Goal: Task Accomplishment & Management: Complete application form

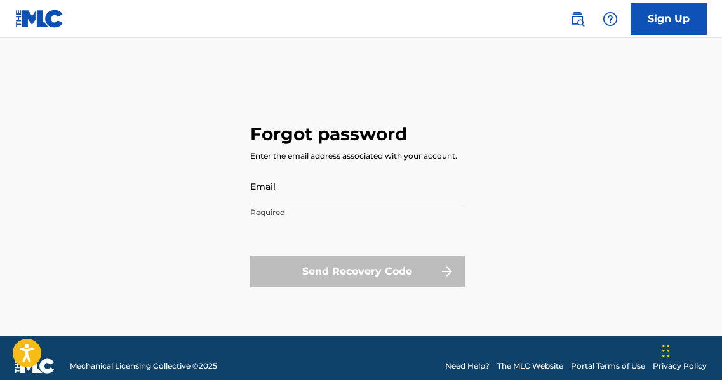
click at [307, 190] on input "Email" at bounding box center [357, 186] width 215 height 36
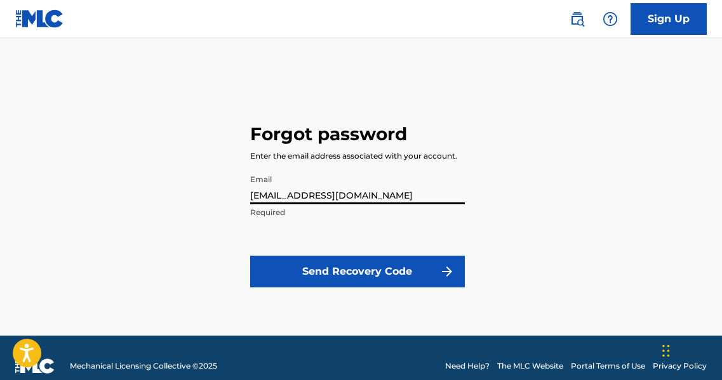
click at [372, 196] on input "[EMAIL_ADDRESS][DOMAIN_NAME]" at bounding box center [357, 186] width 215 height 36
click at [396, 191] on input "[EMAIL_ADDRESS][DOMAIN_NAME]" at bounding box center [357, 186] width 215 height 36
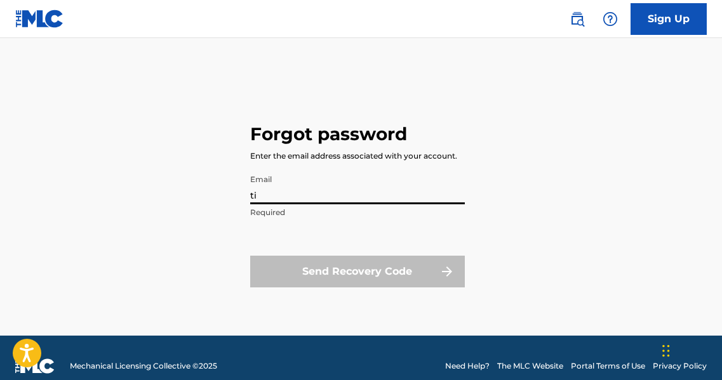
type input "t"
click at [323, 180] on input "Email" at bounding box center [357, 186] width 215 height 36
type input "[EMAIL_ADDRESS][DOMAIN_NAME]"
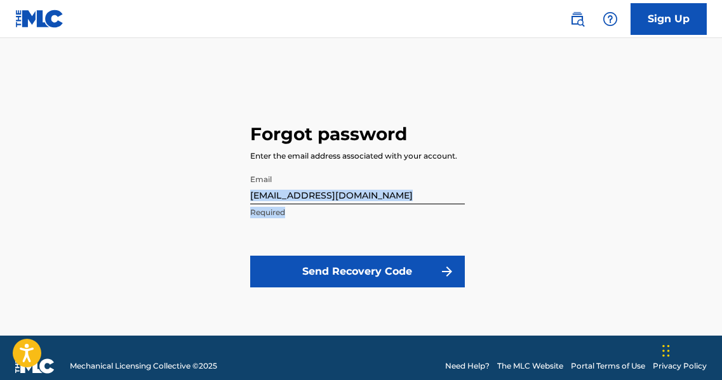
drag, startPoint x: 721, startPoint y: 167, endPoint x: 711, endPoint y: 210, distance: 43.6
click at [711, 210] on div "Forgot password Enter the email address associated with your account. Email [EM…" at bounding box center [361, 203] width 722 height 266
drag, startPoint x: 711, startPoint y: 210, endPoint x: 703, endPoint y: 223, distance: 15.4
click at [703, 223] on div "Forgot password Enter the email address associated with your account. Email [EM…" at bounding box center [361, 203] width 722 height 266
click at [660, 15] on link "Sign Up" at bounding box center [668, 19] width 76 height 32
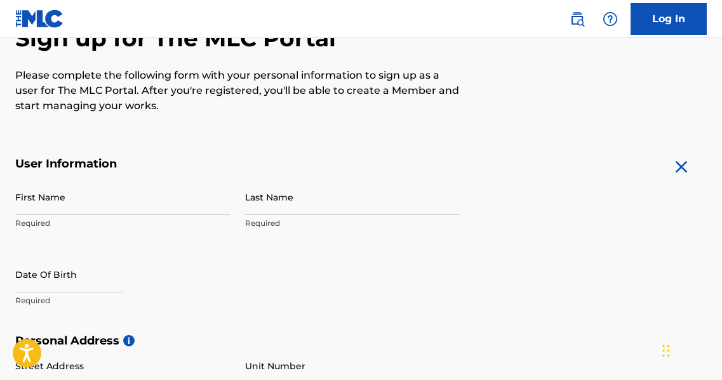
scroll to position [149, 0]
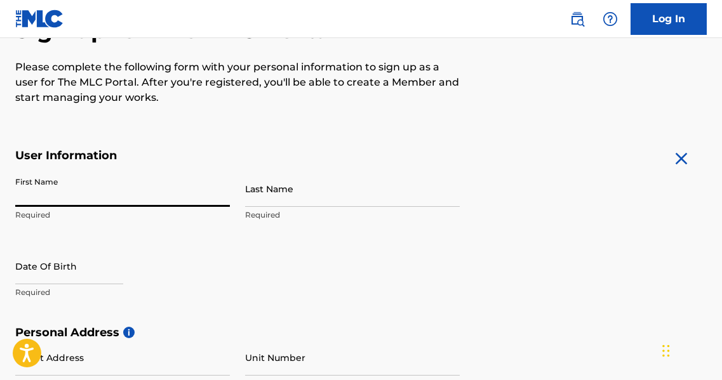
click at [24, 192] on input "First Name" at bounding box center [122, 189] width 215 height 36
type input "[PERSON_NAME]"
type input "[STREET_ADDRESS]"
type input "[GEOGRAPHIC_DATA]"
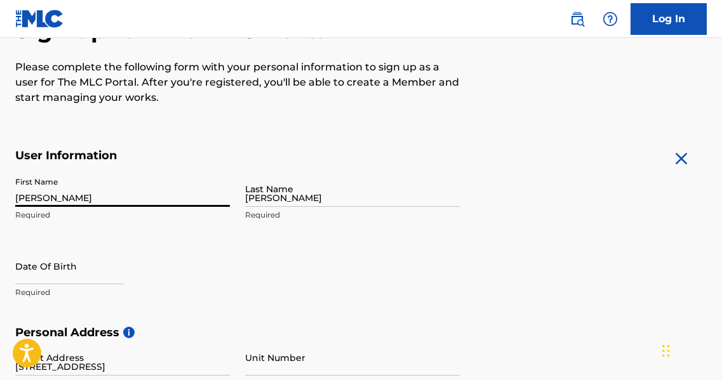
type input "[GEOGRAPHIC_DATA]"
type input "45405"
type input "937"
type input "6711594"
type input "[EMAIL_ADDRESS][DOMAIN_NAME]"
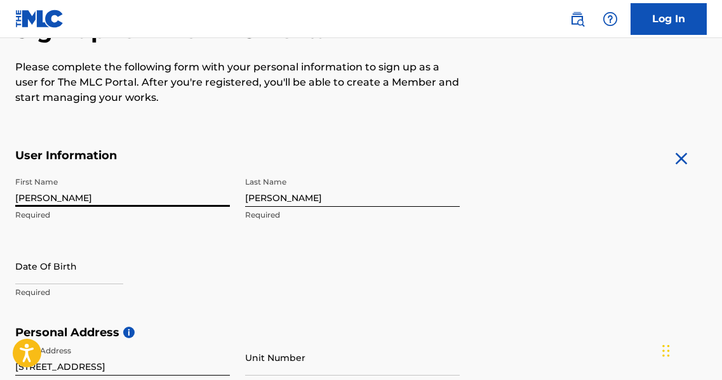
scroll to position [231, 0]
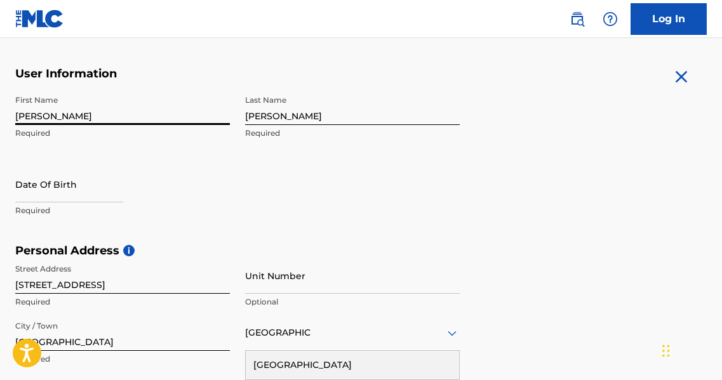
select select "7"
select select "2025"
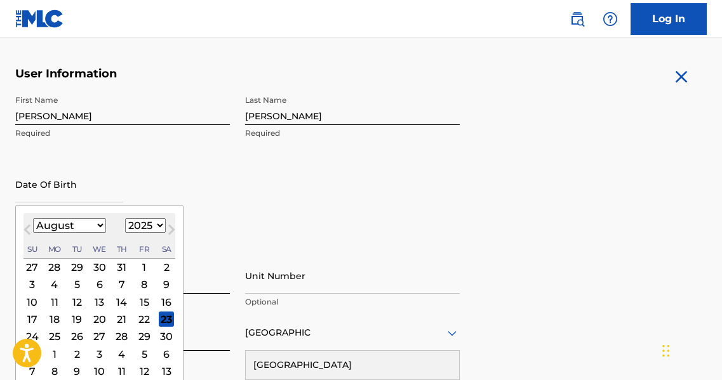
click at [43, 196] on input "text" at bounding box center [69, 184] width 108 height 36
click at [100, 225] on select "January February March April May June July August September October November De…" at bounding box center [69, 225] width 73 height 15
select select "3"
click at [33, 218] on select "January February March April May June July August September October November De…" at bounding box center [69, 225] width 73 height 15
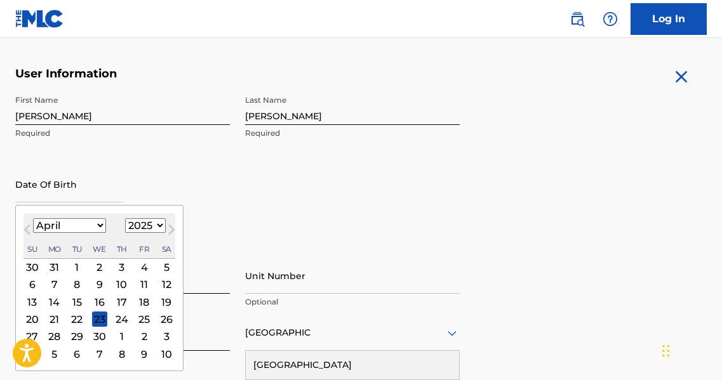
click at [101, 225] on select "January February March April May June July August September October November De…" at bounding box center [69, 225] width 73 height 15
click at [97, 222] on select "January February March April May June July August September October November De…" at bounding box center [69, 225] width 73 height 15
click at [157, 223] on select "1899 1900 1901 1902 1903 1904 1905 1906 1907 1908 1909 1910 1911 1912 1913 1914…" at bounding box center [145, 225] width 41 height 15
select select "1958"
click at [125, 218] on select "1899 1900 1901 1902 1903 1904 1905 1906 1907 1908 1909 1910 1911 1912 1913 1914…" at bounding box center [145, 225] width 41 height 15
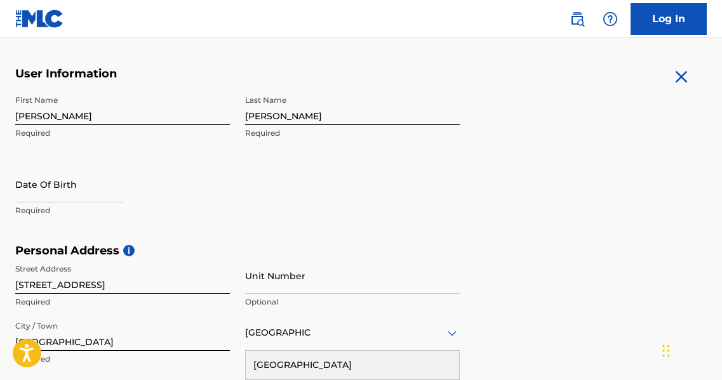
drag, startPoint x: 721, startPoint y: 216, endPoint x: 717, endPoint y: 242, distance: 26.3
click at [717, 242] on div "The MLC uses identity verification before a user is registered to comply with K…" at bounding box center [361, 261] width 722 height 737
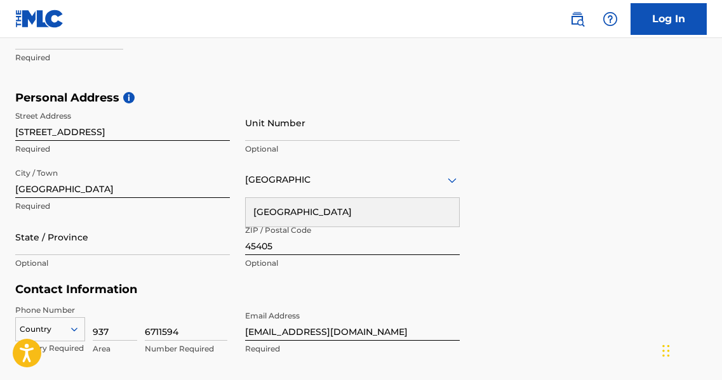
scroll to position [385, 0]
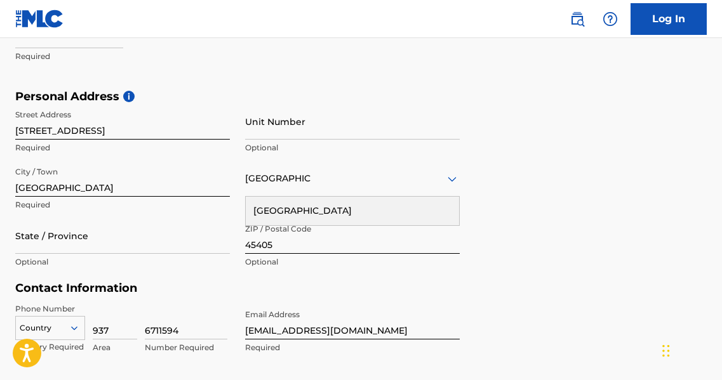
click at [55, 234] on input "State / Province" at bounding box center [122, 236] width 215 height 36
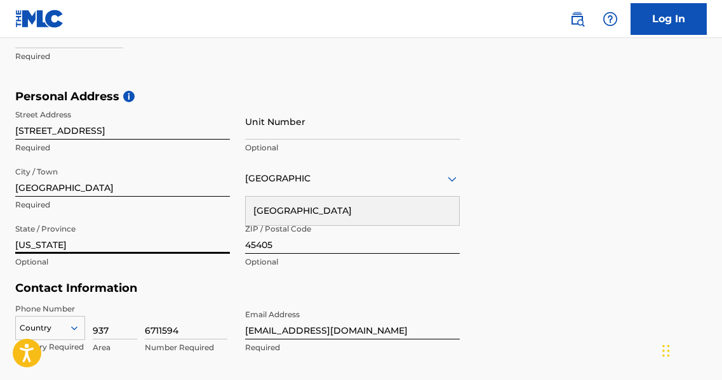
type input "[US_STATE]"
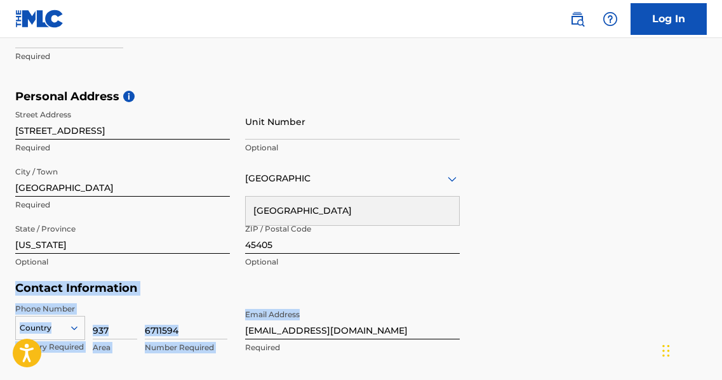
drag, startPoint x: 721, startPoint y: 272, endPoint x: 721, endPoint y: 307, distance: 34.3
click at [721, 307] on div "The MLC uses identity verification before a user is registered to comply with K…" at bounding box center [361, 107] width 722 height 737
drag, startPoint x: 721, startPoint y: 307, endPoint x: 651, endPoint y: 274, distance: 77.6
click at [651, 274] on div "Personal Address i Street Address [STREET_ADDRESS] Required Unit Number Optiona…" at bounding box center [360, 186] width 691 height 192
click at [530, 270] on div "Personal Address i Street Address [STREET_ADDRESS] Required Unit Number Optiona…" at bounding box center [360, 186] width 691 height 192
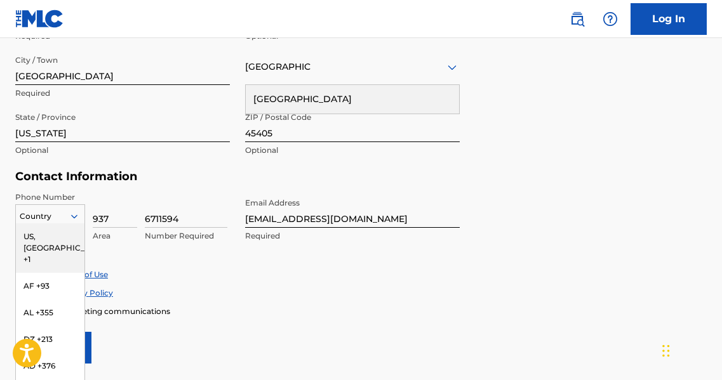
scroll to position [531, 0]
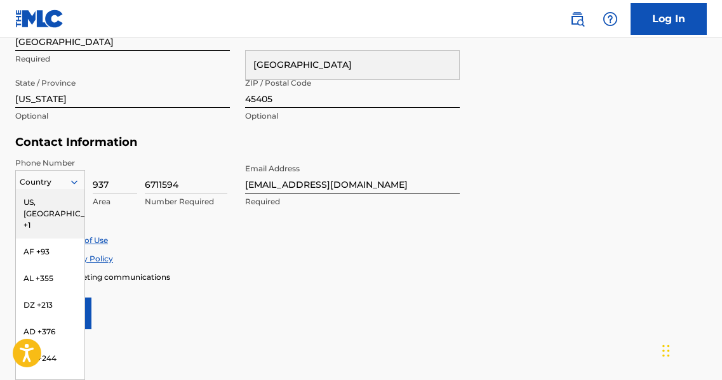
click at [75, 189] on div "216 results available. Use Up and Down to choose options, press Enter to select…" at bounding box center [50, 179] width 70 height 19
click at [46, 201] on div "US, [GEOGRAPHIC_DATA] +1" at bounding box center [50, 214] width 69 height 50
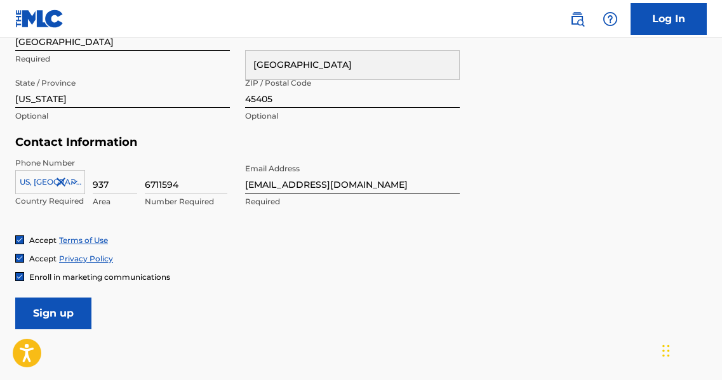
click at [52, 309] on input "Sign up" at bounding box center [53, 314] width 76 height 32
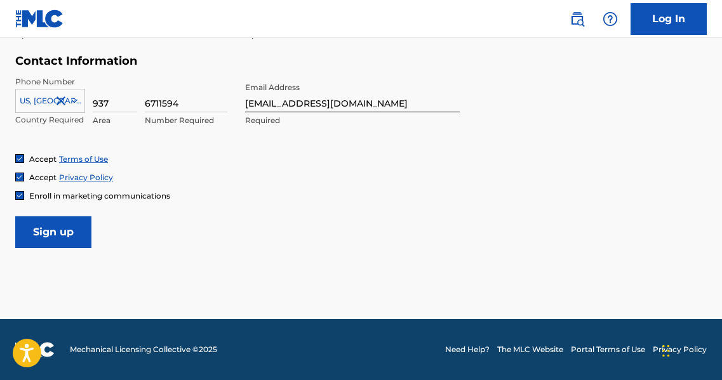
scroll to position [603, 0]
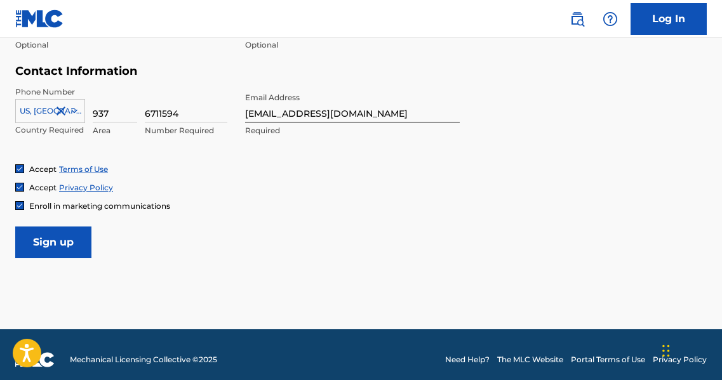
click at [56, 243] on input "Sign up" at bounding box center [53, 243] width 76 height 32
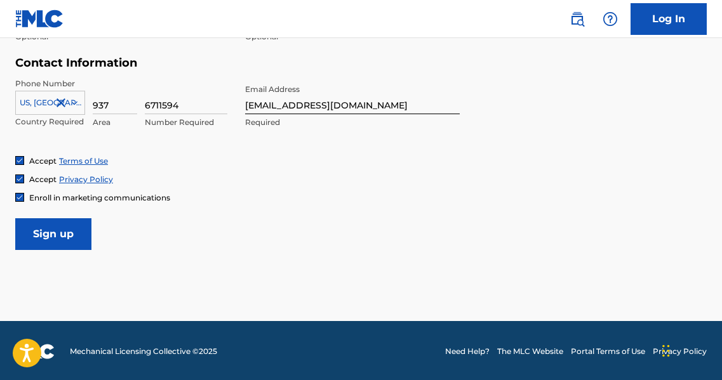
scroll to position [613, 0]
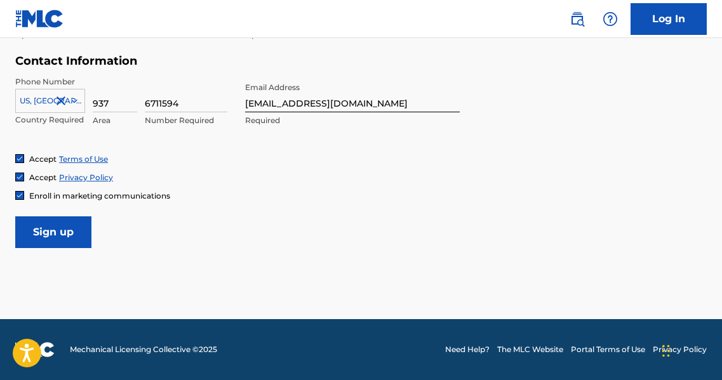
click at [611, 17] on img at bounding box center [610, 18] width 15 height 15
click at [607, 49] on link "Contact us" at bounding box center [610, 53] width 108 height 30
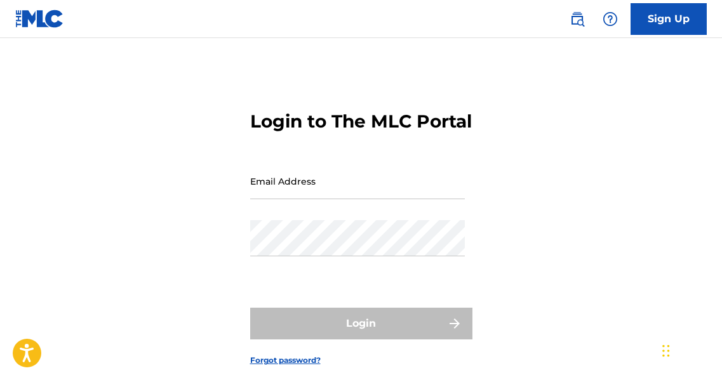
type input "[EMAIL_ADDRESS][DOMAIN_NAME]"
click at [662, 23] on link "Sign Up" at bounding box center [668, 19] width 76 height 32
